Goal: Task Accomplishment & Management: Use online tool/utility

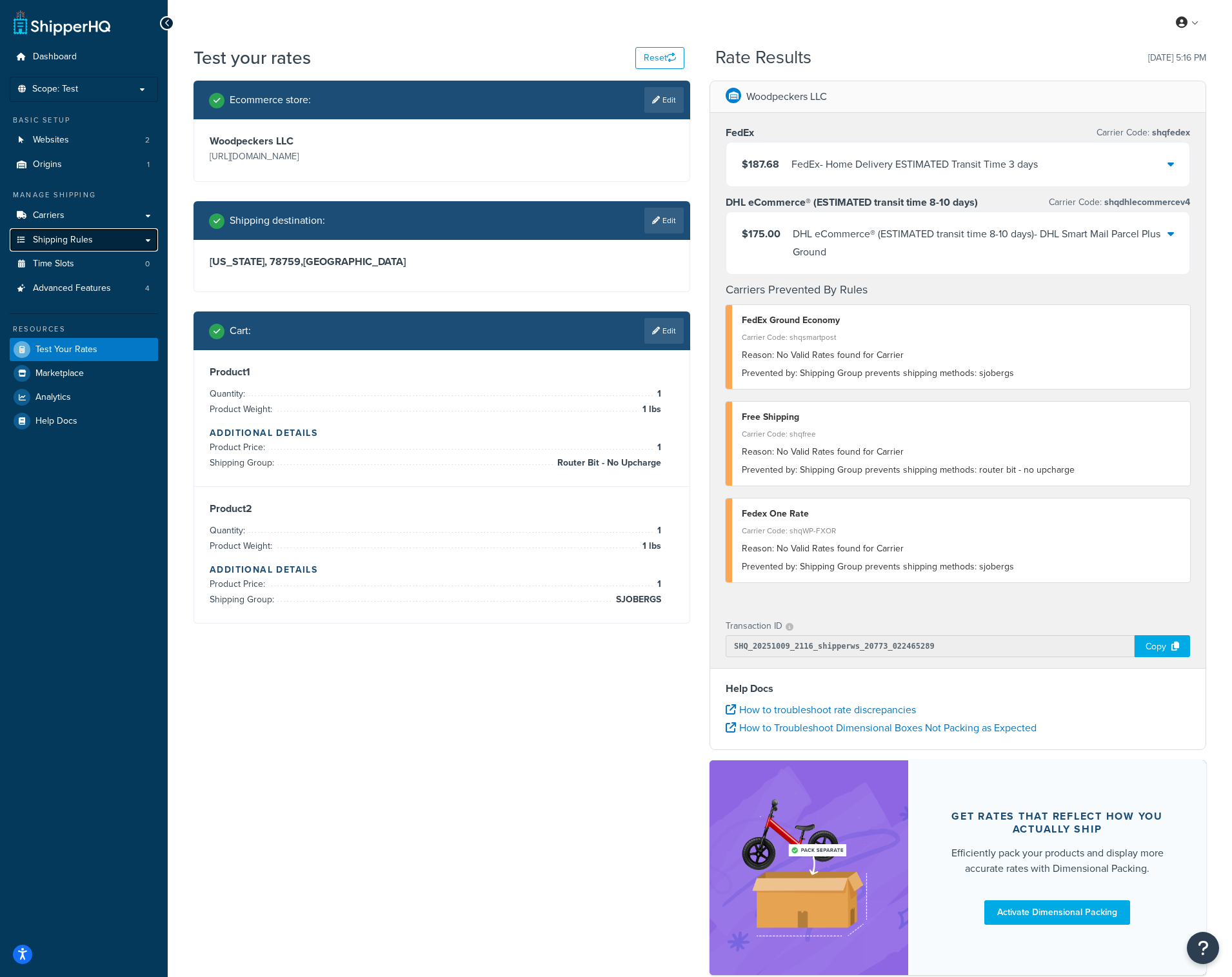
click at [81, 234] on span "Shipping Rules" at bounding box center [63, 240] width 60 height 11
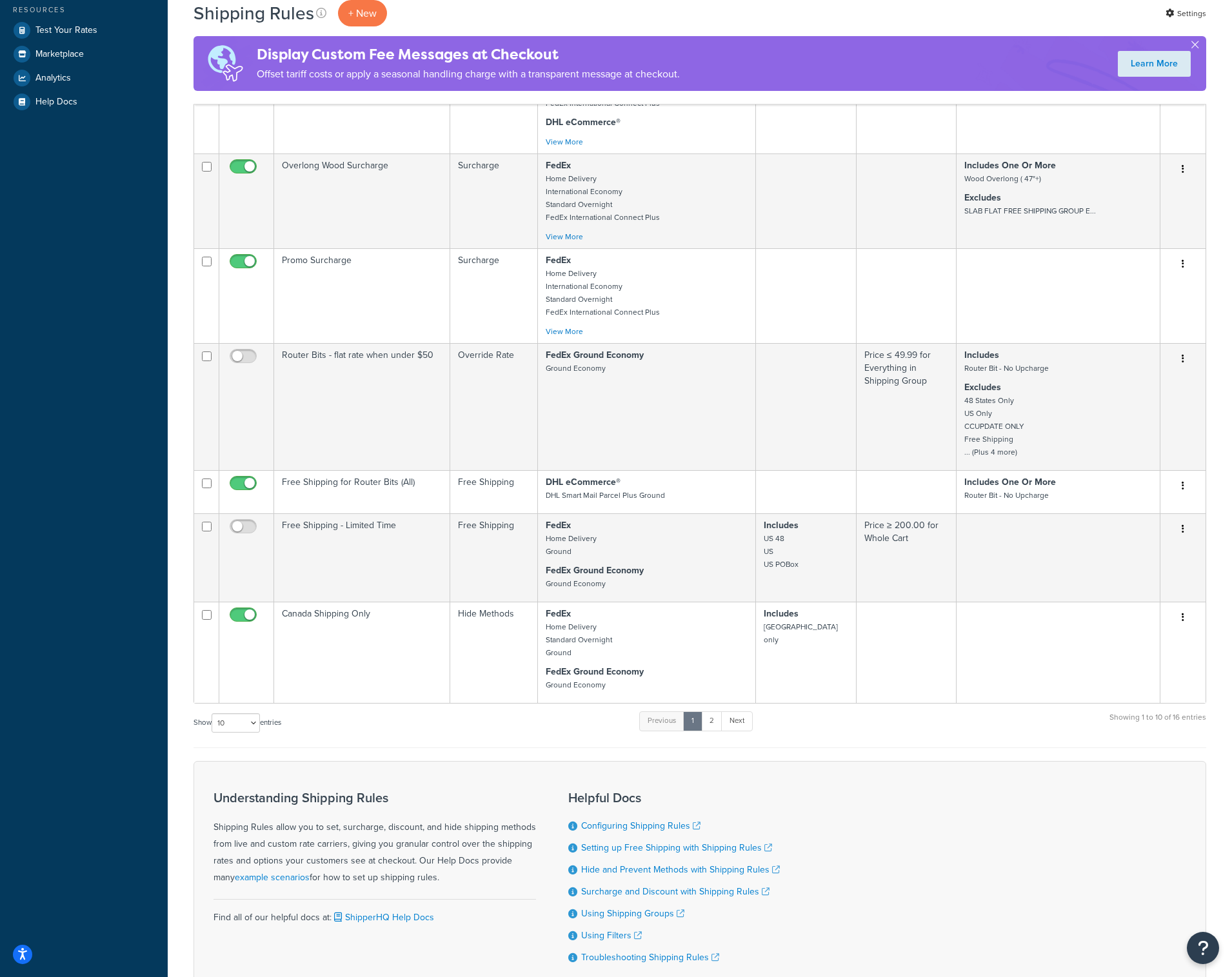
scroll to position [424, 0]
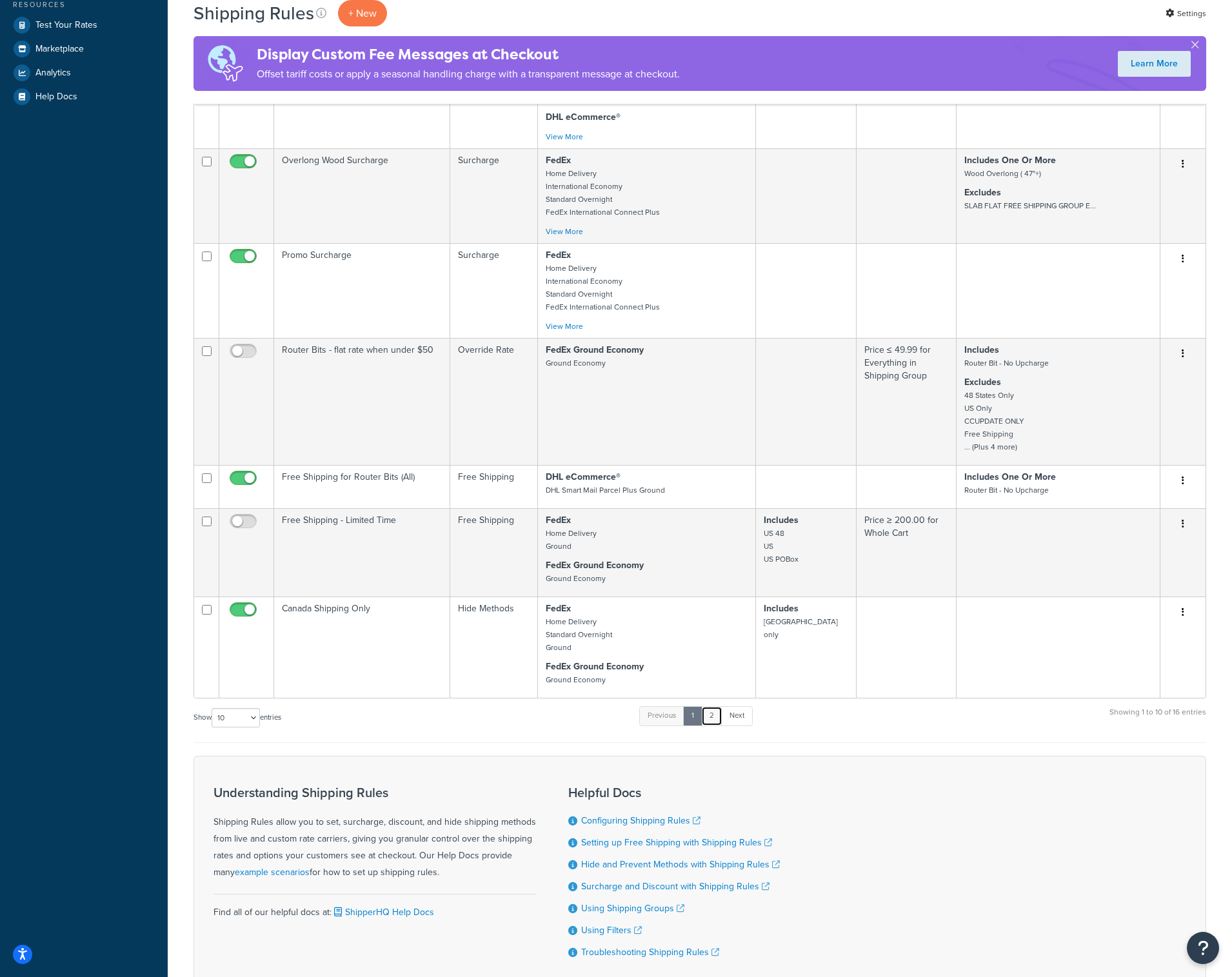
click at [713, 723] on link "2" at bounding box center [711, 716] width 21 height 20
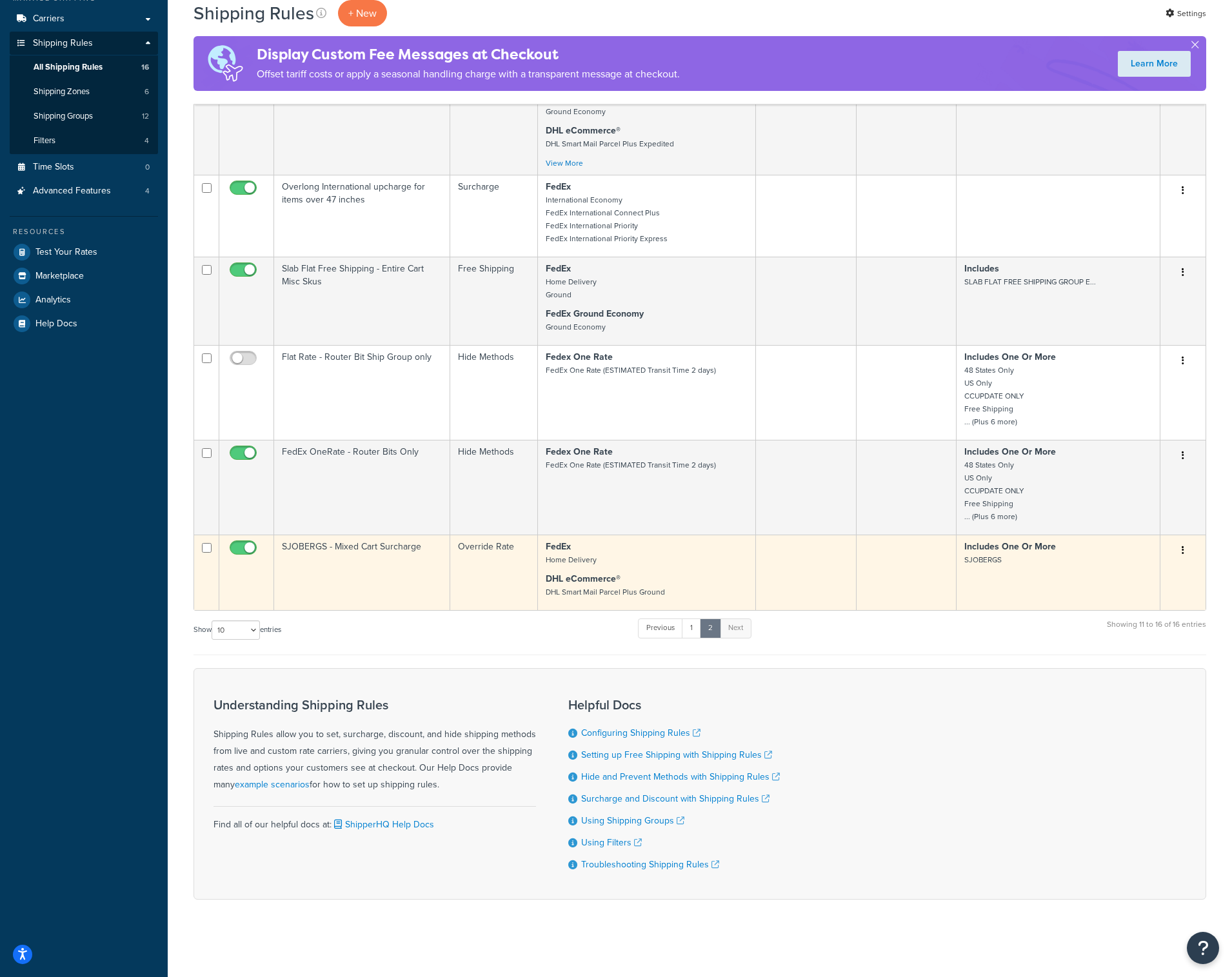
click at [606, 567] on td "FedEx Home Delivery DHL eCommerce® DHL Smart Mail Parcel Plus Ground" at bounding box center [647, 573] width 218 height 76
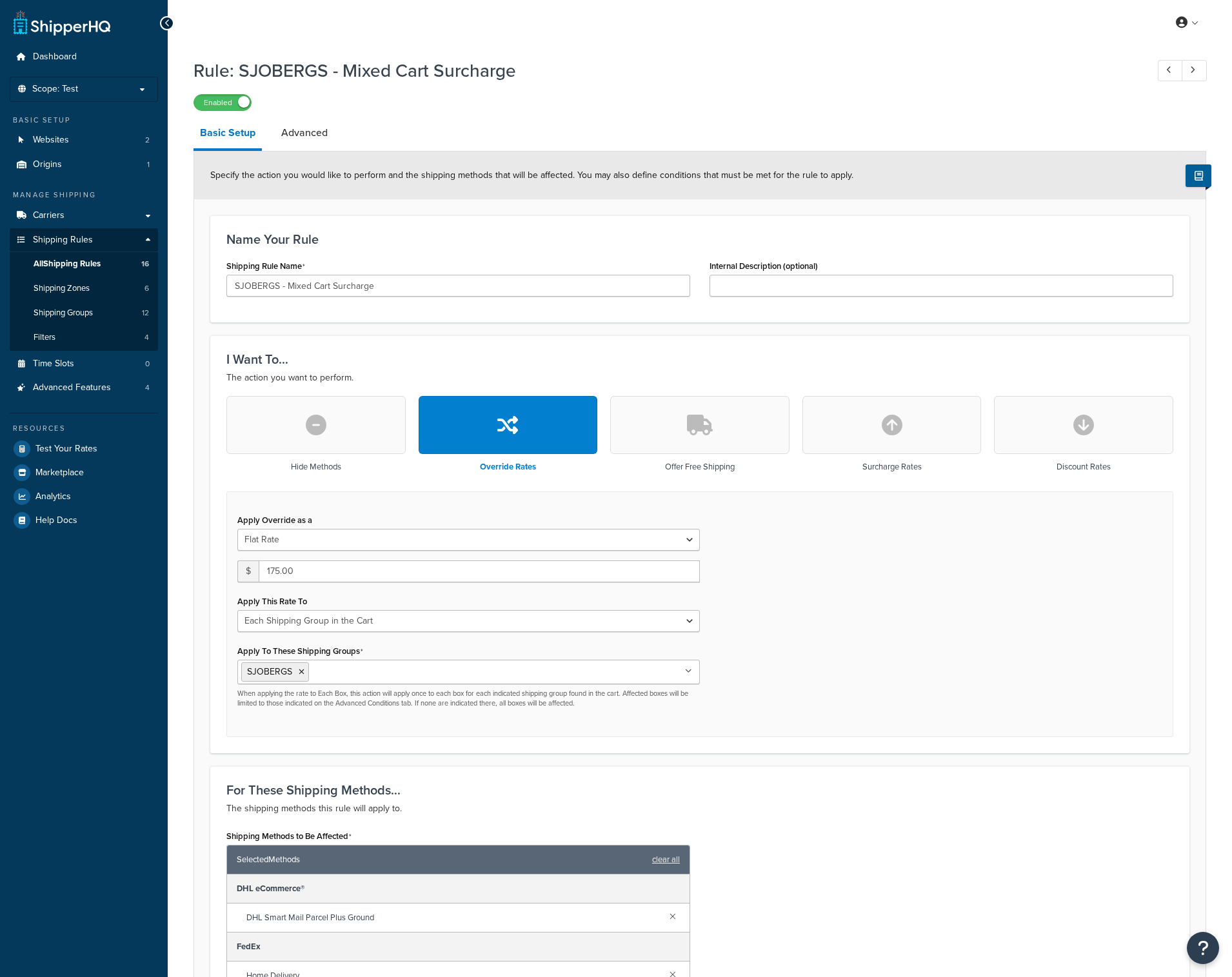
select select "SHIPPING_GROUP"
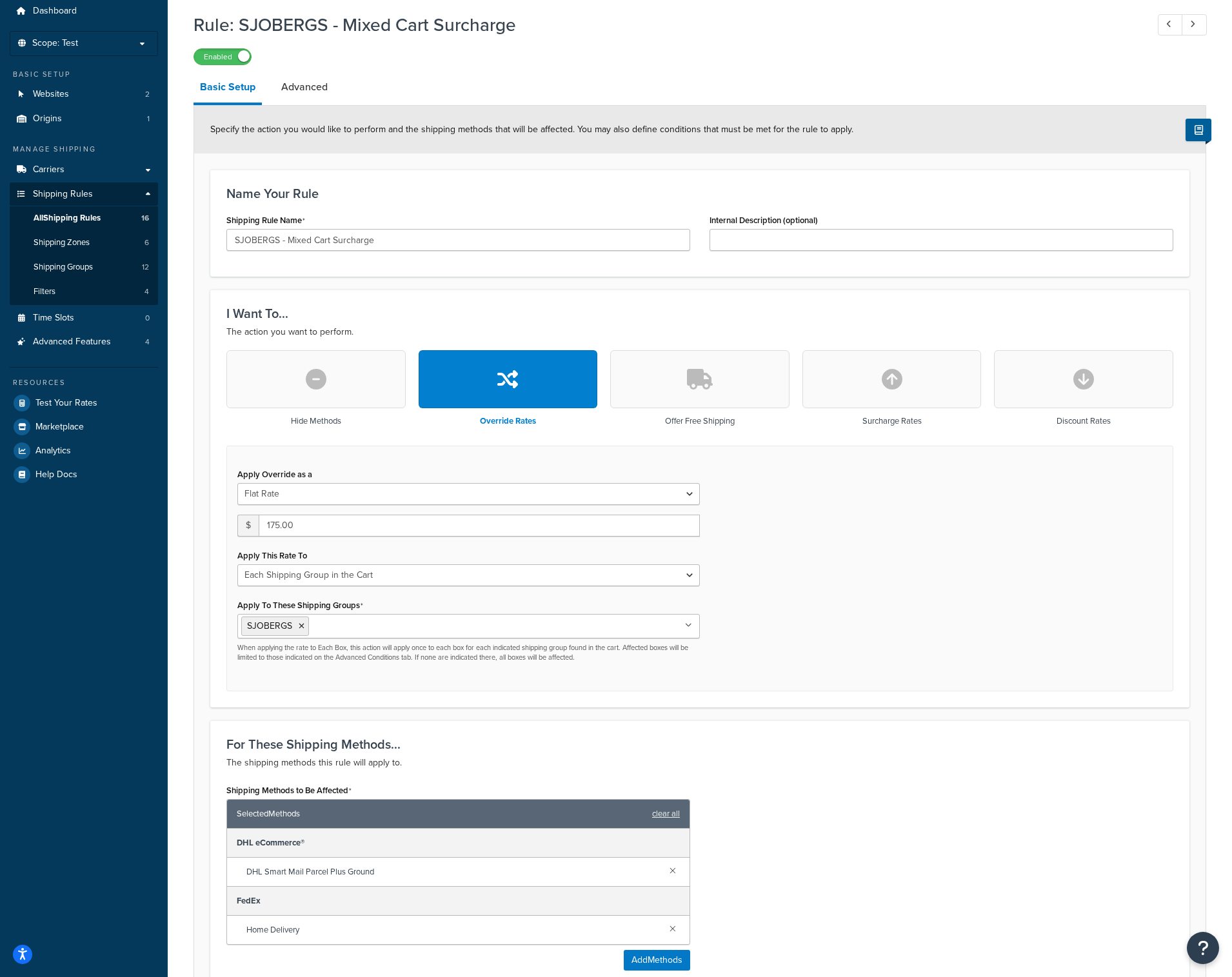
scroll to position [53, 0]
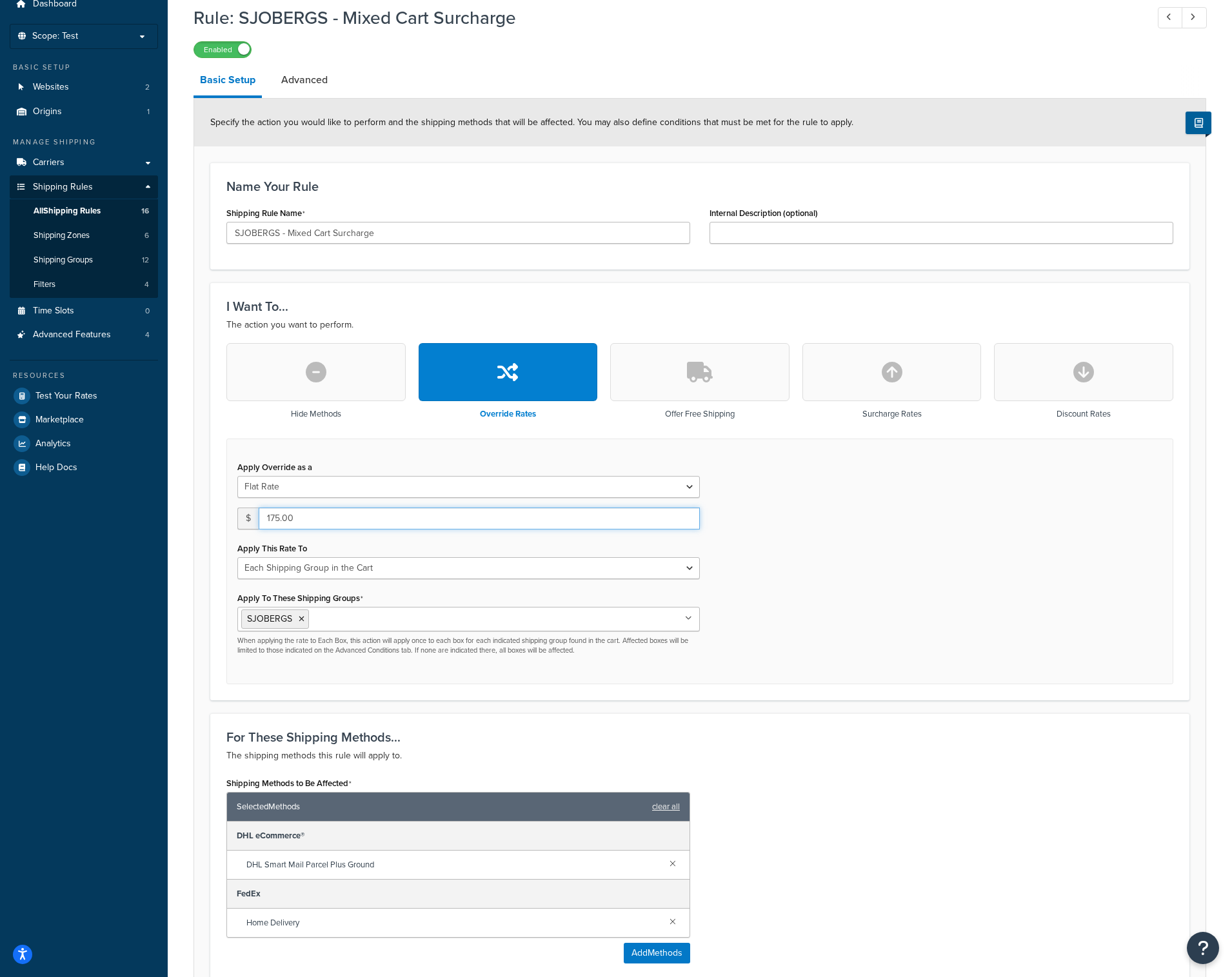
drag, startPoint x: 322, startPoint y: 517, endPoint x: 162, endPoint y: 518, distance: 160.0
click at [162, 518] on div "Dashboard Scope: Test Basic Setup Websites 2 Origins 1 Manage Shipping Carriers…" at bounding box center [616, 640] width 1232 height 1386
type input "100"
click at [789, 698] on div "I Want To... The action you want to perform. Hide Methods Override Rates Offer …" at bounding box center [700, 492] width 979 height 418
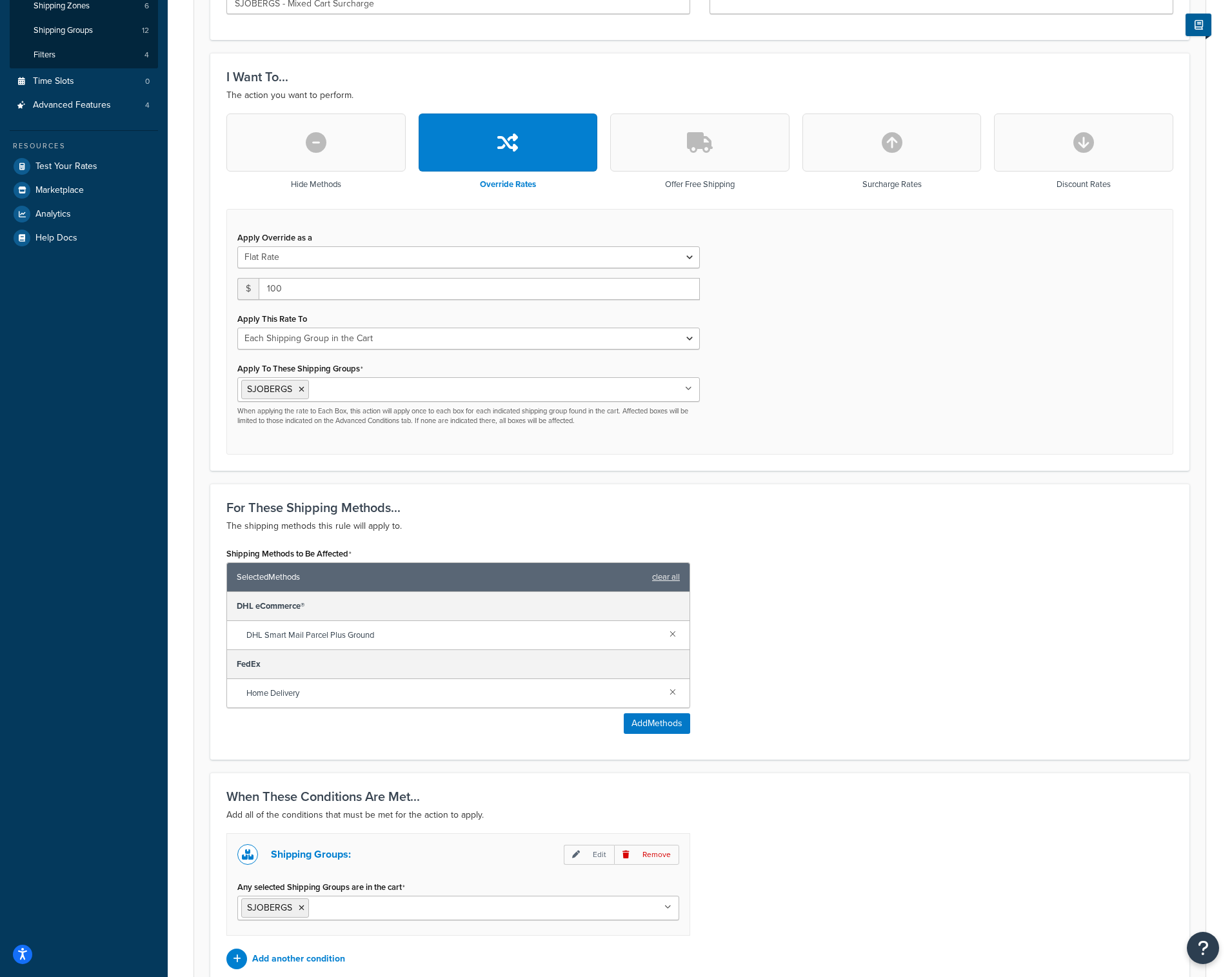
scroll to position [410, 0]
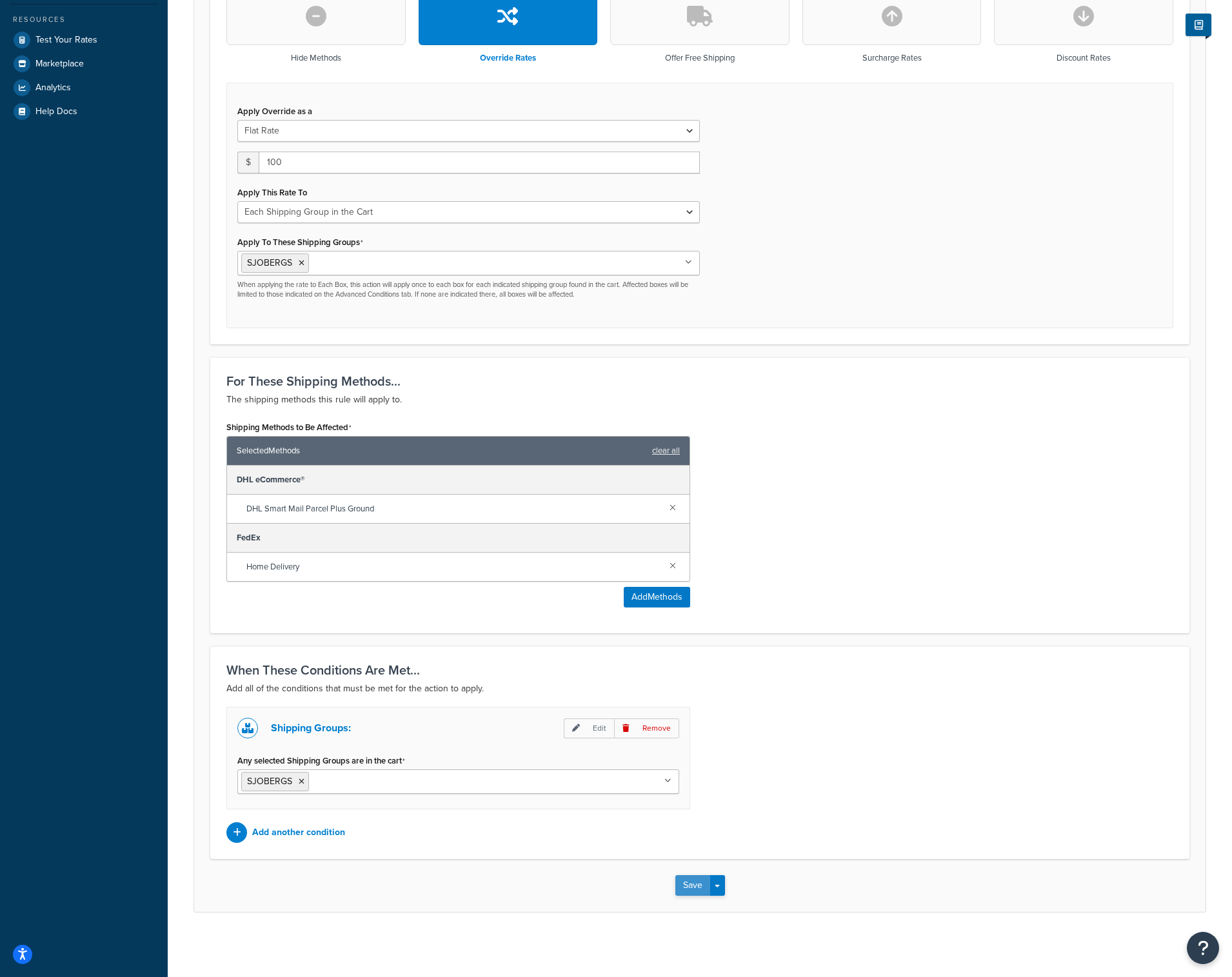
click at [686, 887] on button "Save" at bounding box center [693, 886] width 35 height 21
